Goal: Check status: Check status

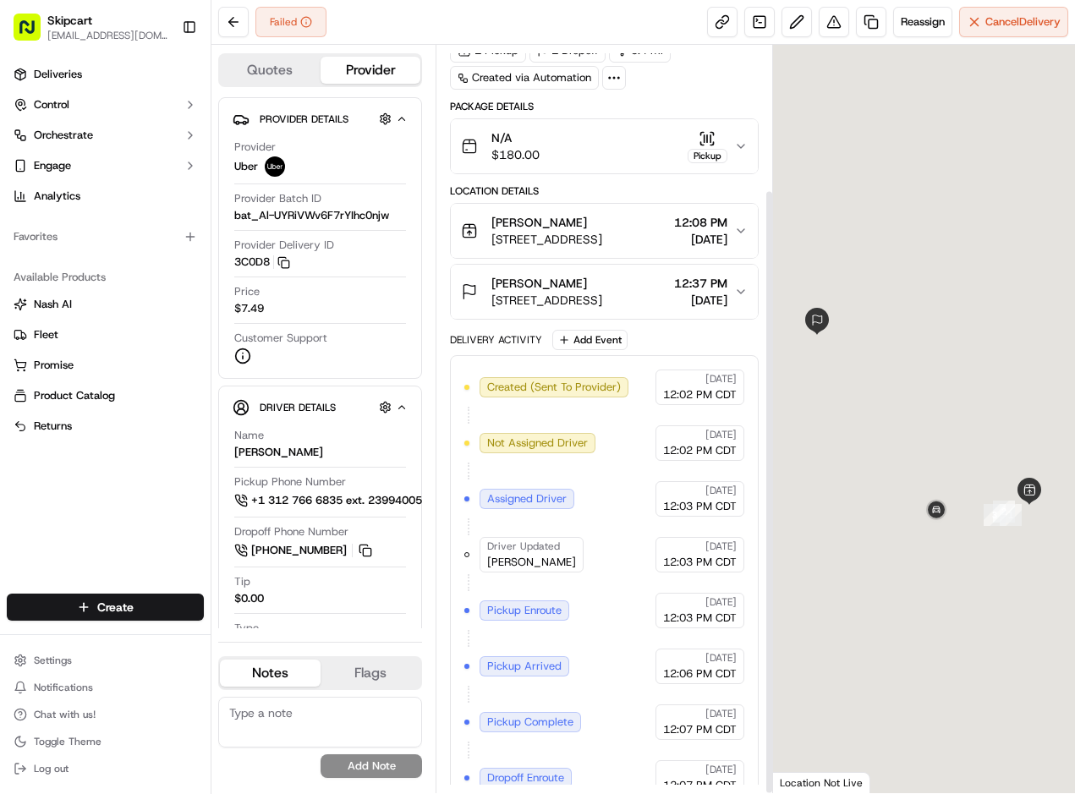
scroll to position [178, 0]
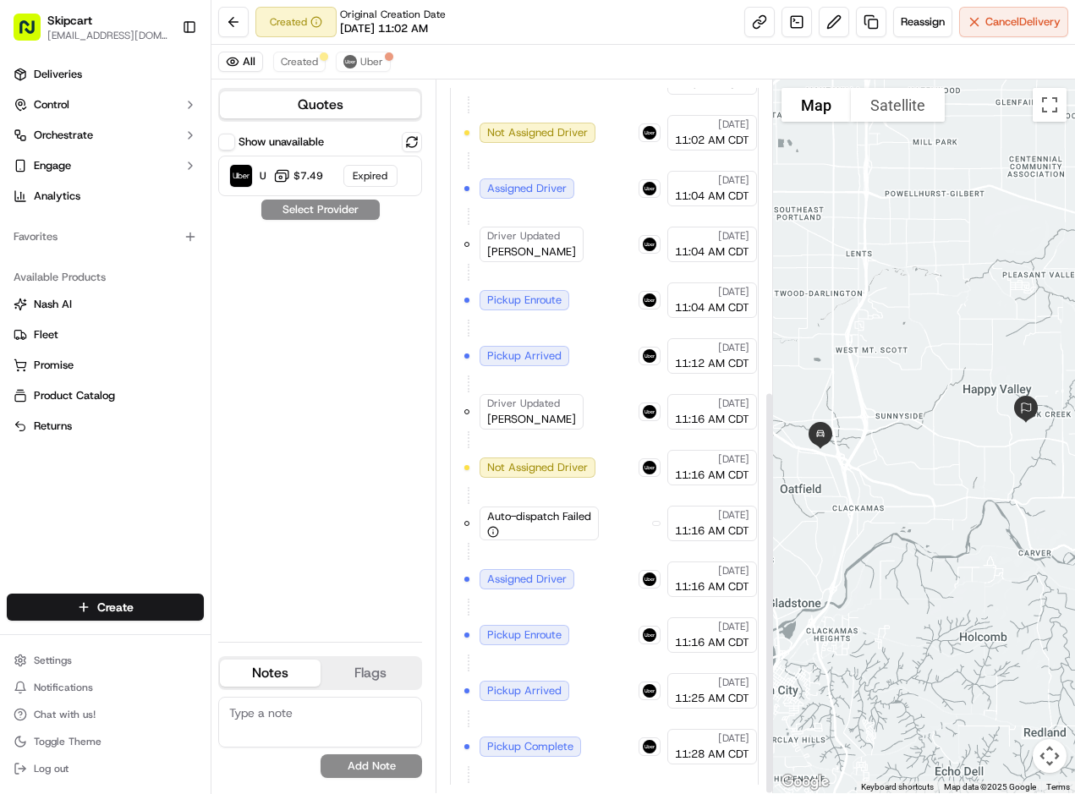
scroll to position [548, 0]
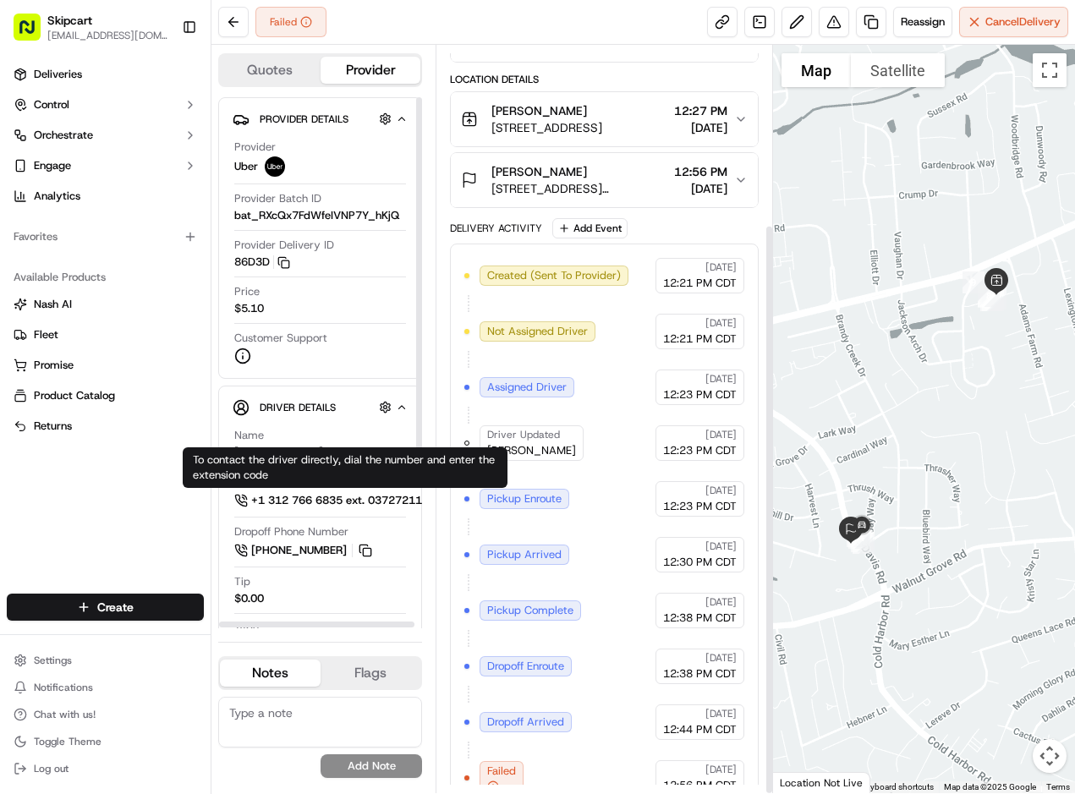
scroll to position [234, 0]
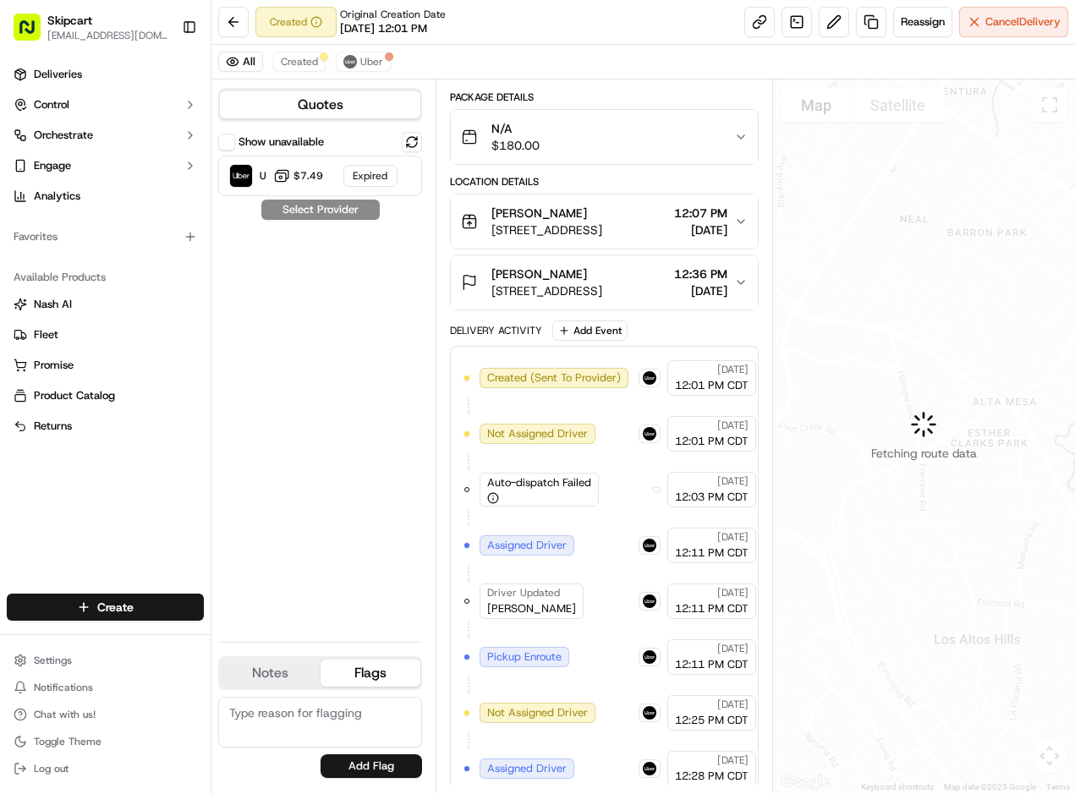
scroll to position [548, 0]
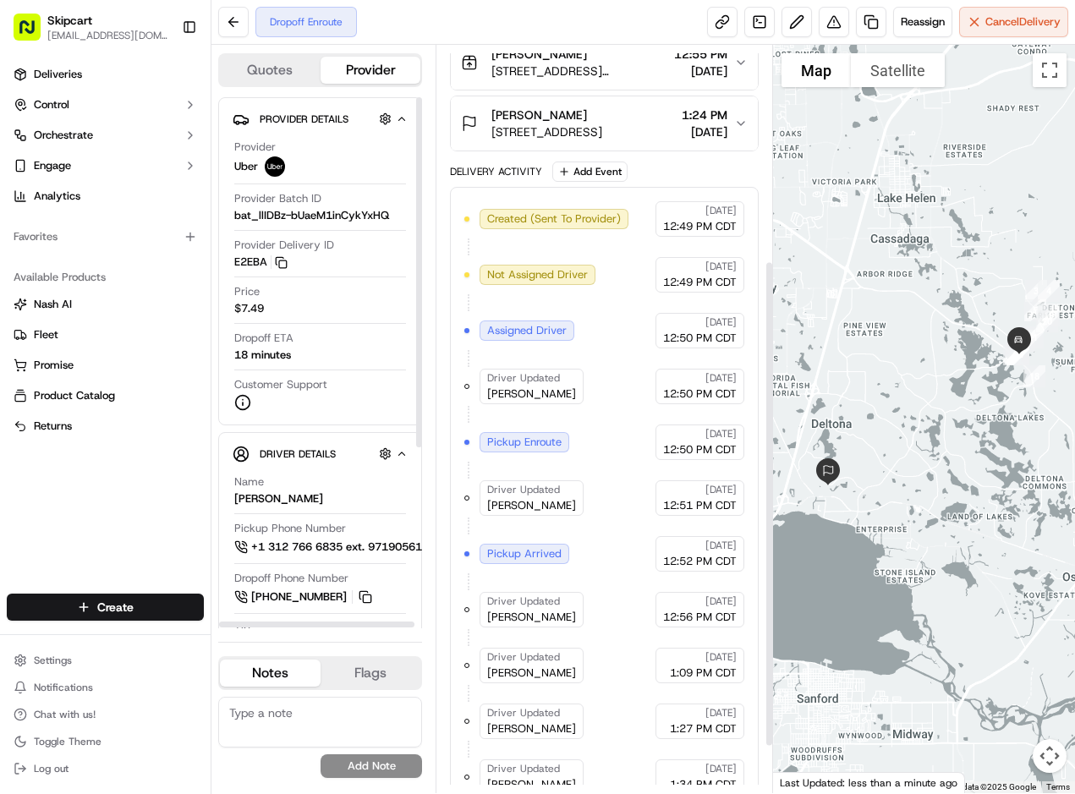
scroll to position [402, 0]
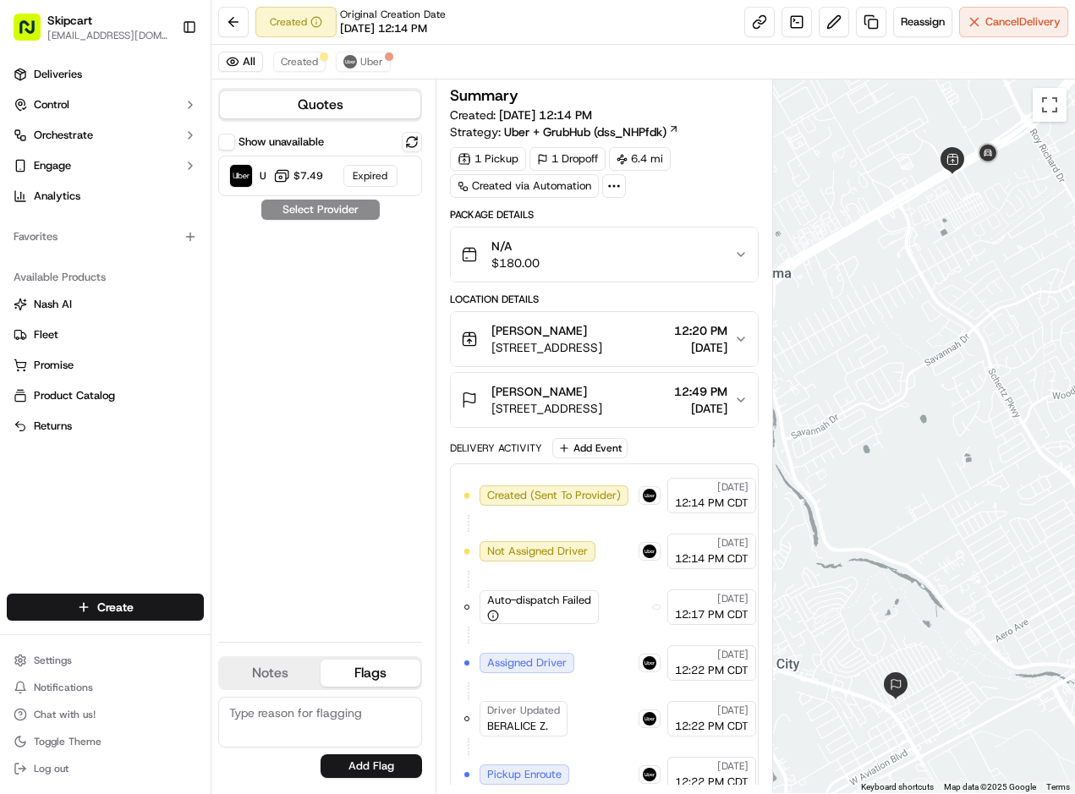
scroll to position [301, 0]
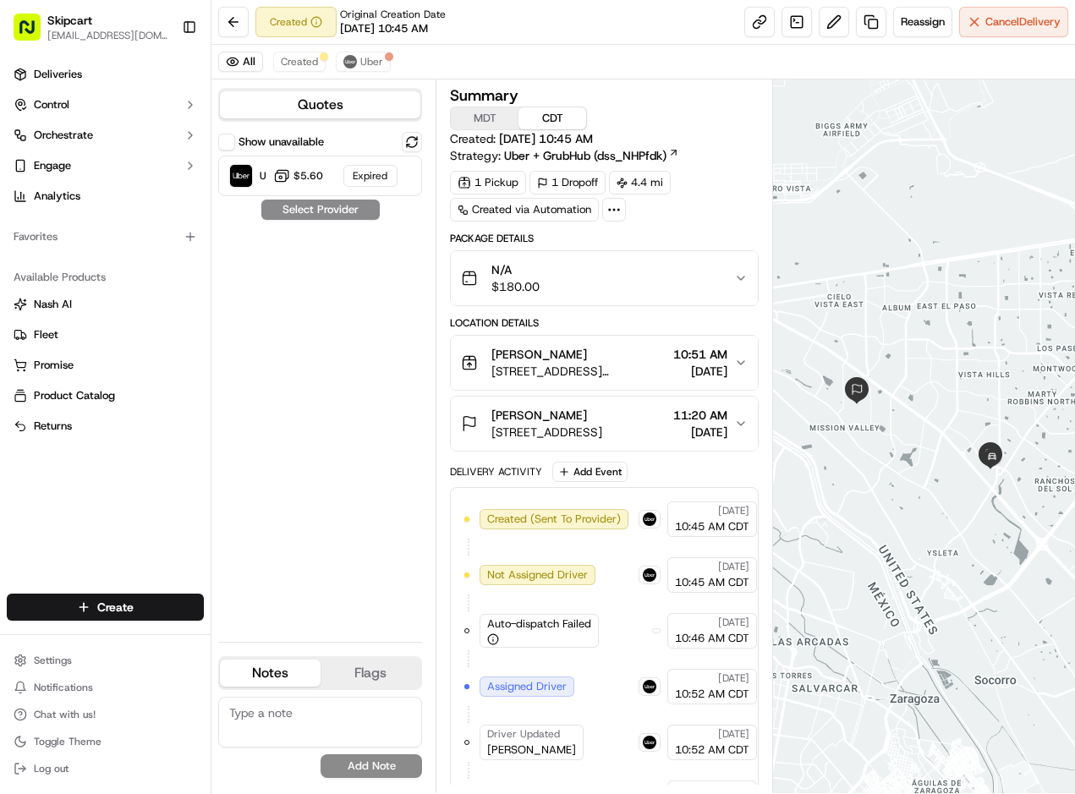
scroll to position [325, 0]
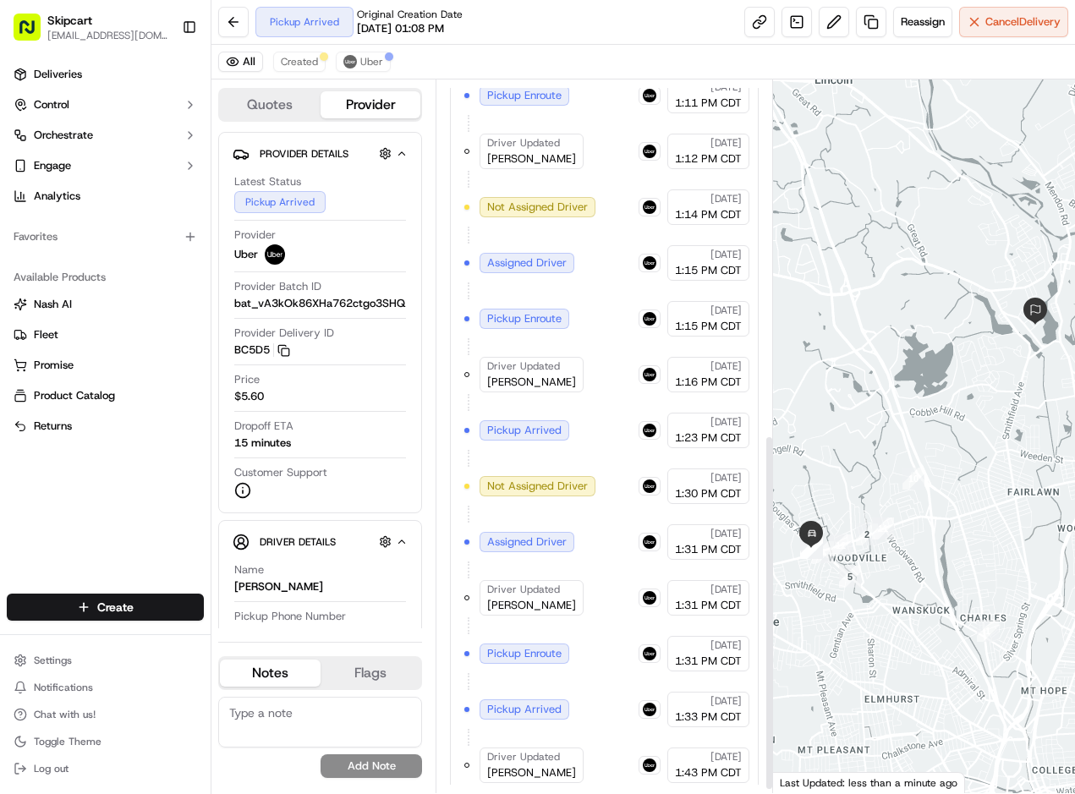
scroll to position [715, 0]
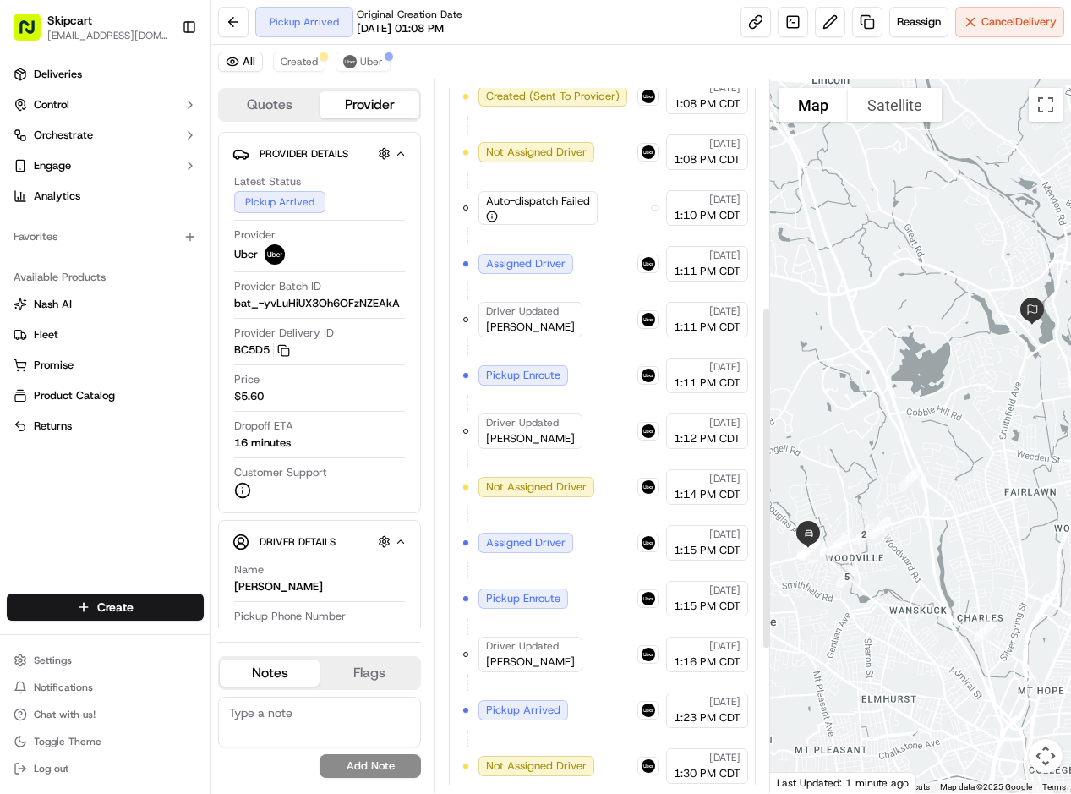
scroll to position [771, 0]
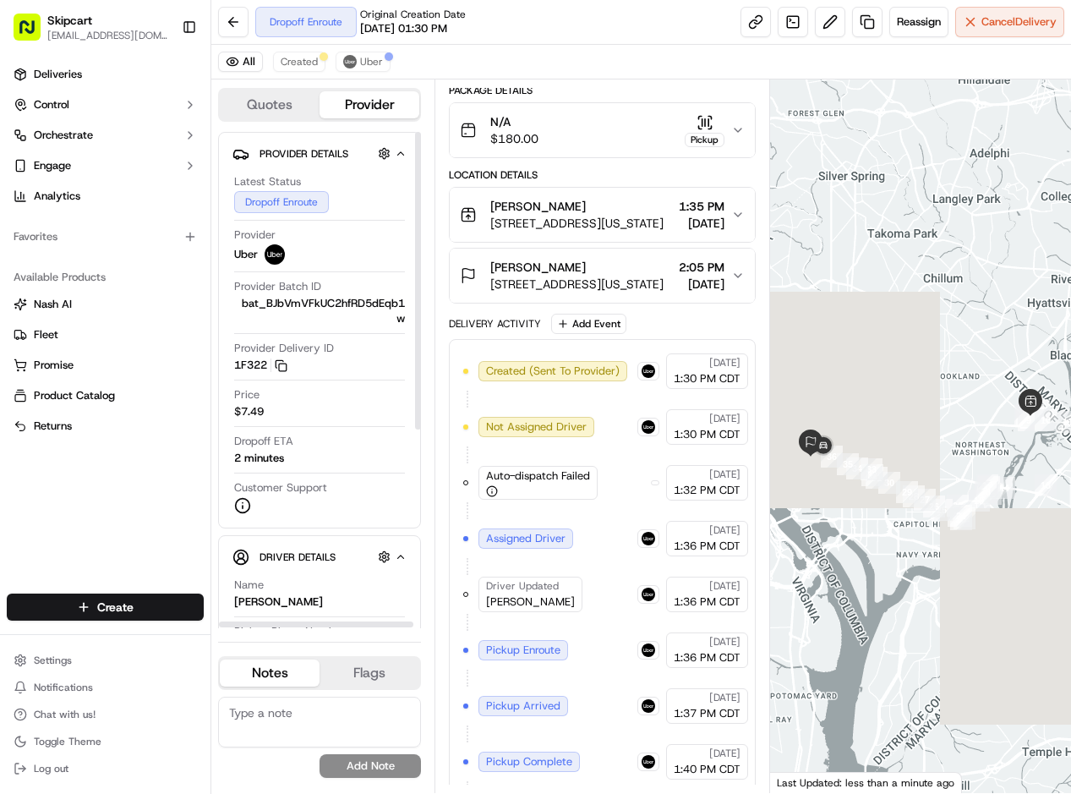
scroll to position [213, 0]
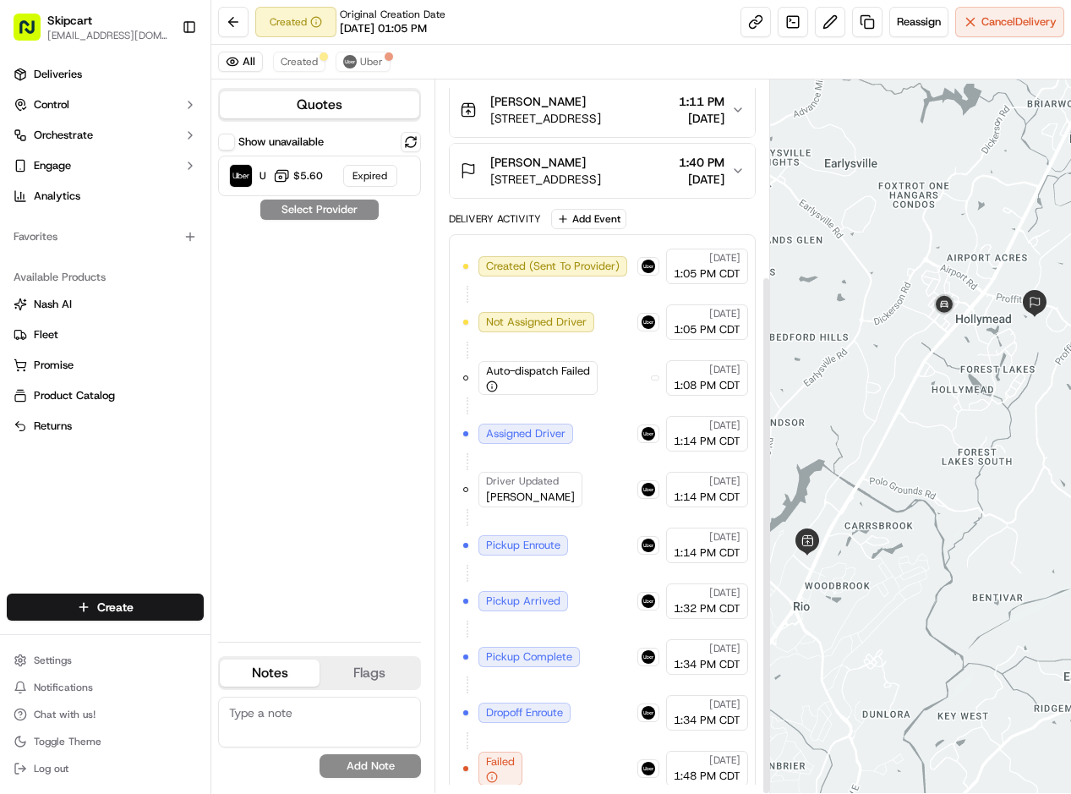
scroll to position [269, 0]
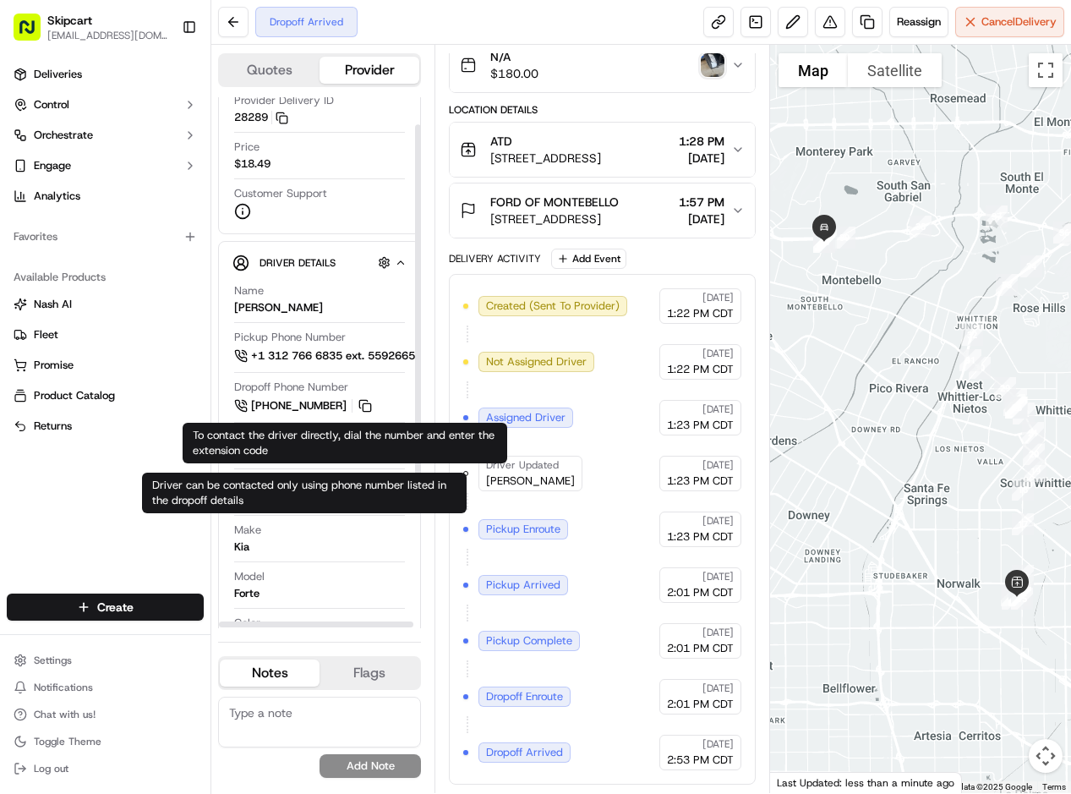
scroll to position [244, 0]
